Goal: Navigation & Orientation: Find specific page/section

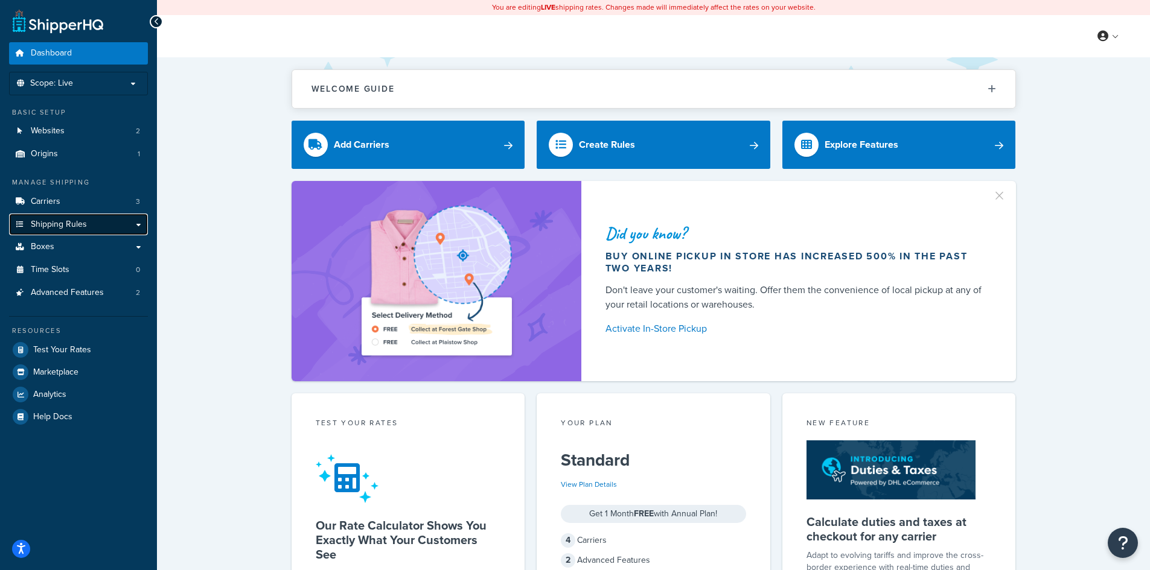
click at [74, 220] on span "Shipping Rules" at bounding box center [59, 225] width 56 height 10
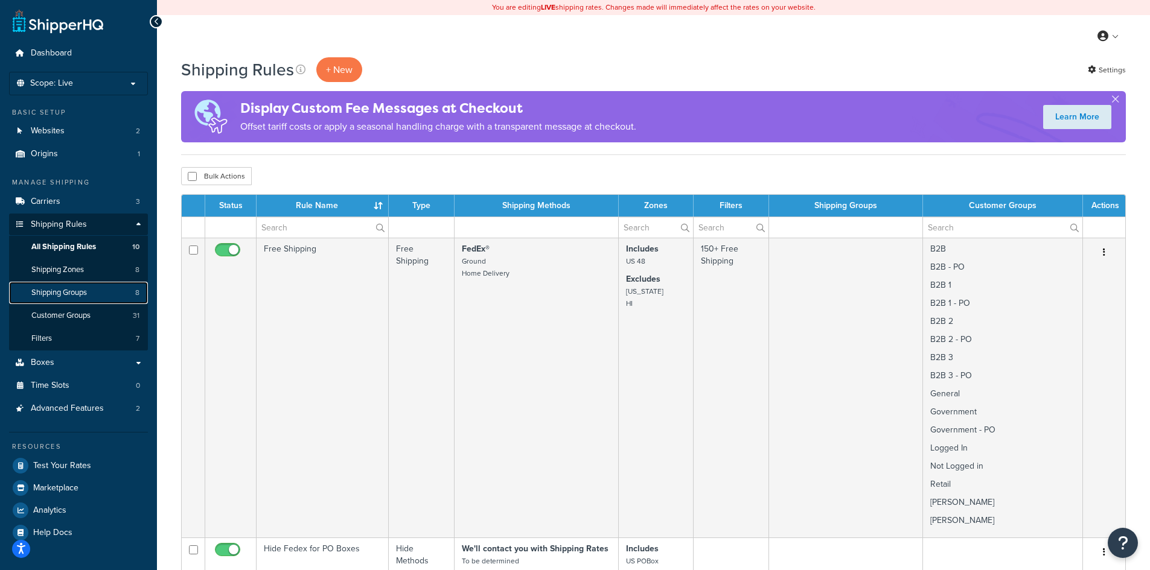
click at [60, 286] on link "Shipping Groups 8" at bounding box center [78, 293] width 139 height 22
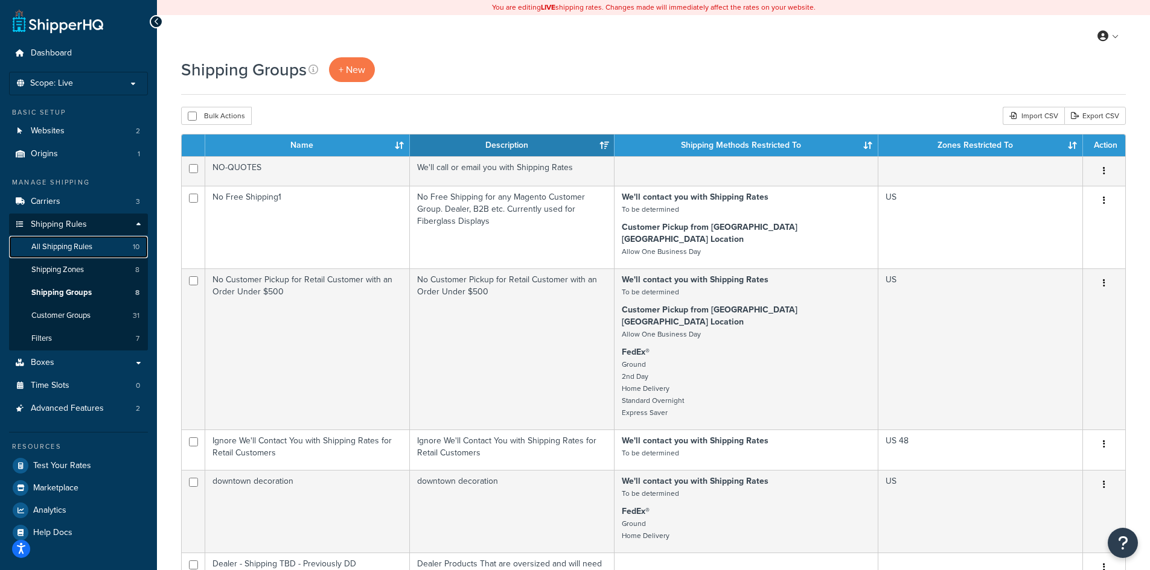
click at [111, 243] on link "All Shipping Rules 10" at bounding box center [78, 247] width 139 height 22
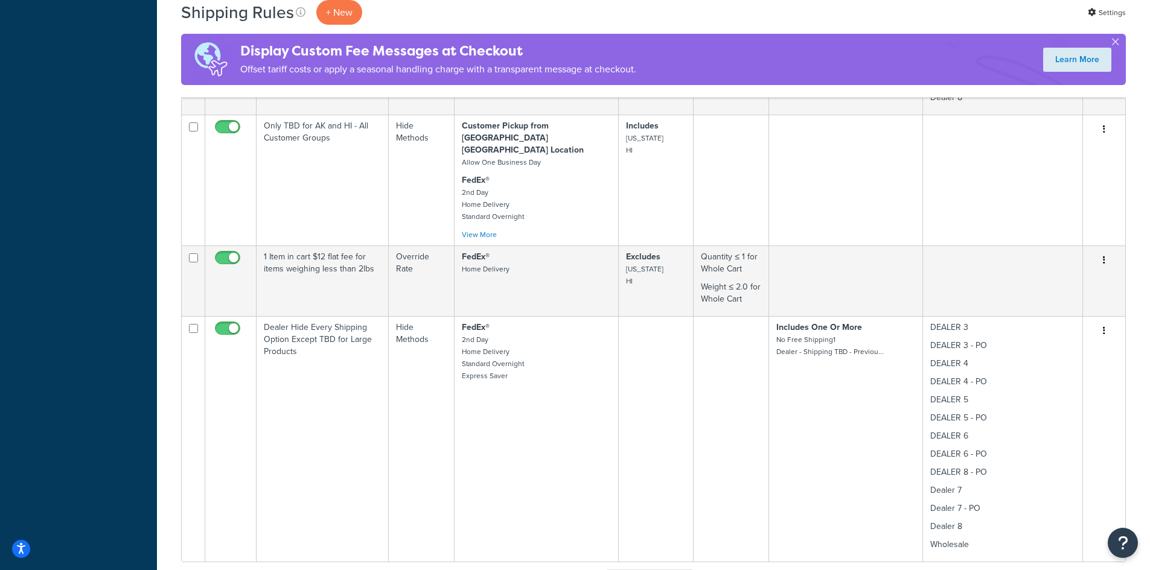
scroll to position [1770, 0]
